Goal: Task Accomplishment & Management: Use online tool/utility

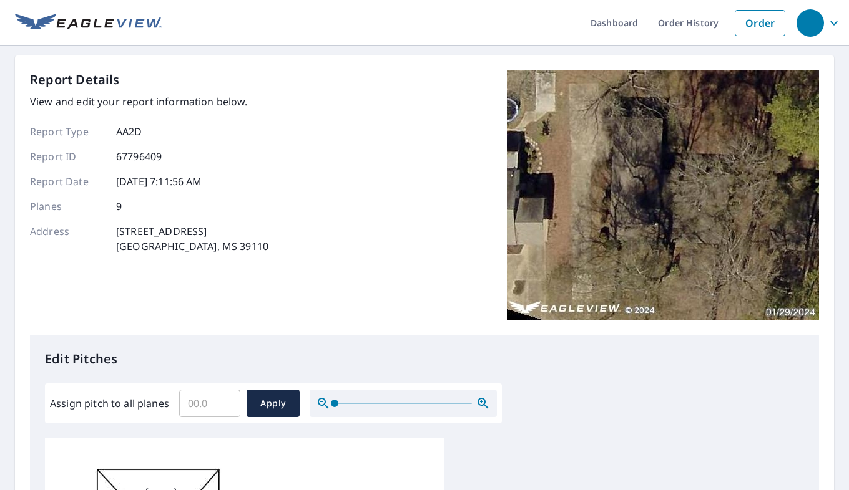
click at [212, 407] on input "Assign pitch to all planes" at bounding box center [209, 403] width 61 height 35
type input "5.0"
click at [278, 401] on span "Apply" at bounding box center [272, 404] width 33 height 16
type input "5.0"
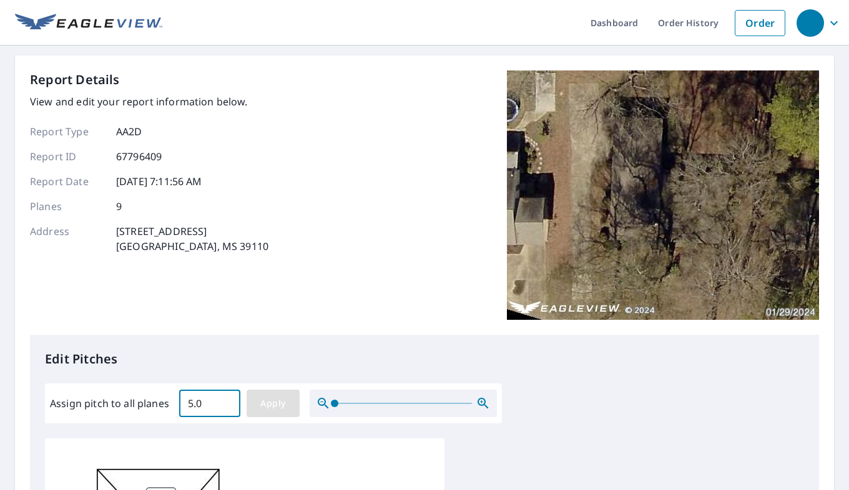
type input "5.0"
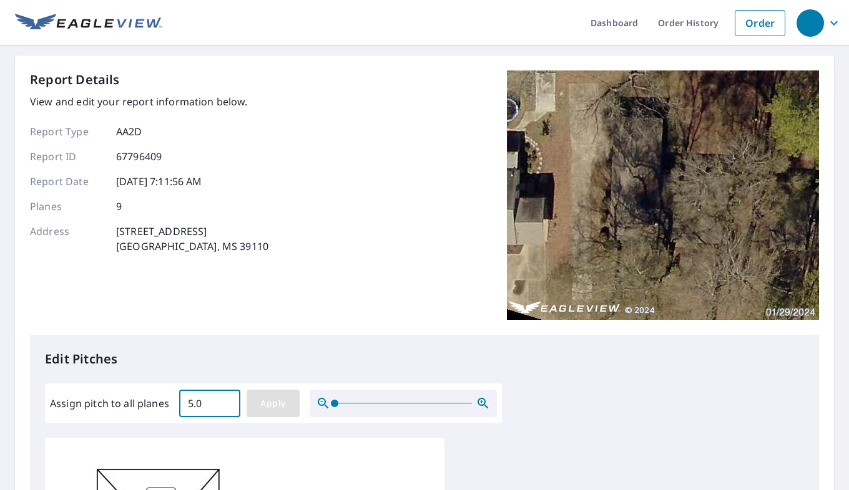
type input "5.0"
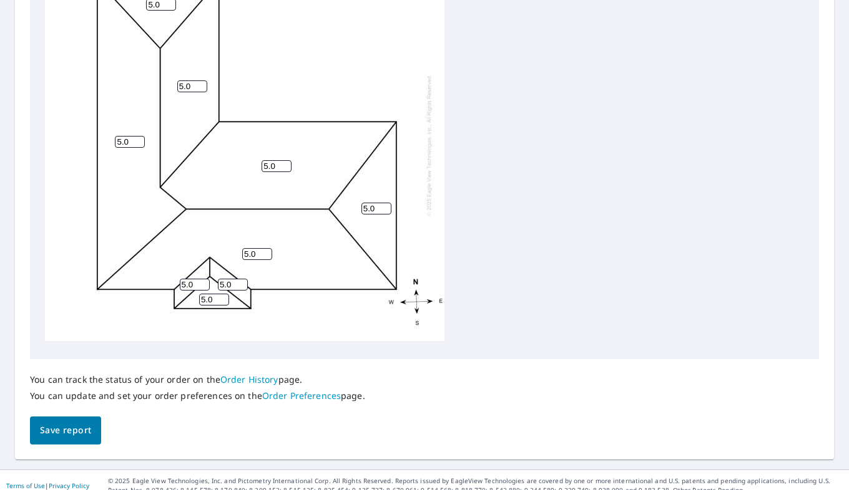
scroll to position [497, 0]
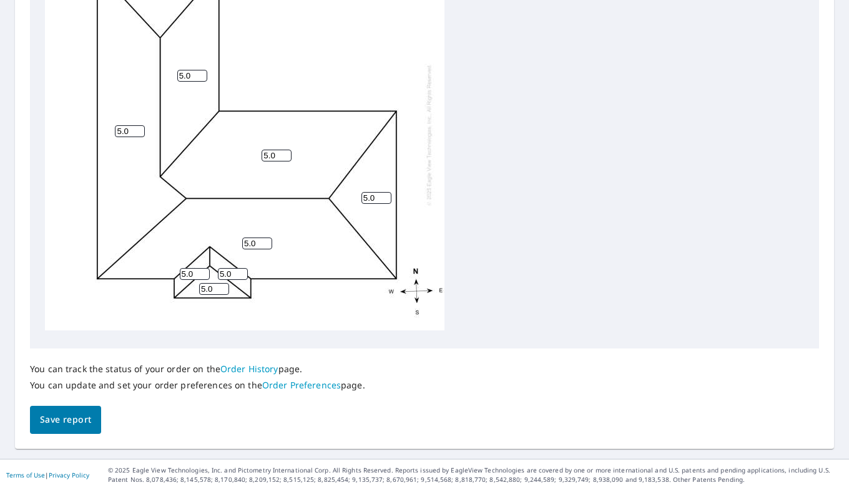
click at [66, 412] on span "Save report" at bounding box center [65, 420] width 51 height 16
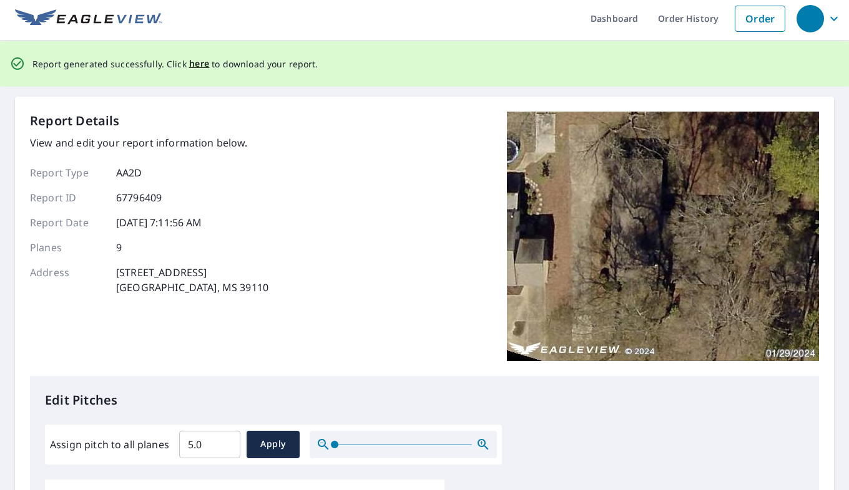
scroll to position [0, 0]
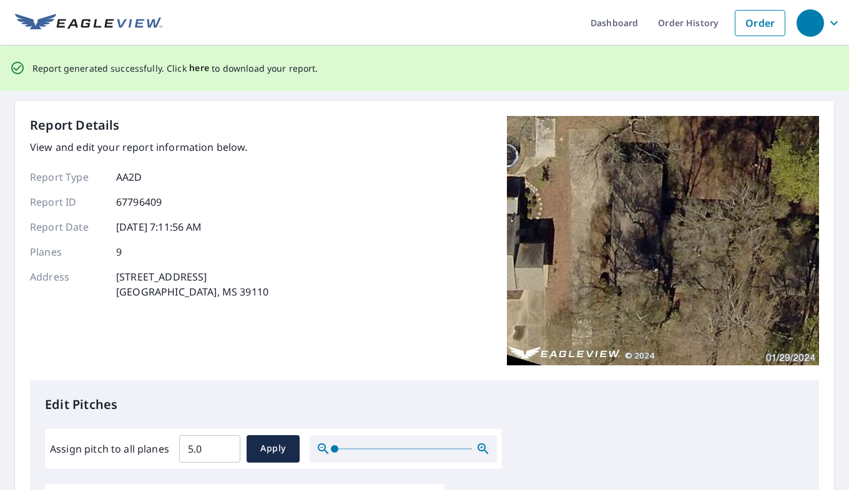
click at [195, 67] on span "here" at bounding box center [199, 69] width 21 height 16
